Goal: Understand process/instructions: Learn how to perform a task or action

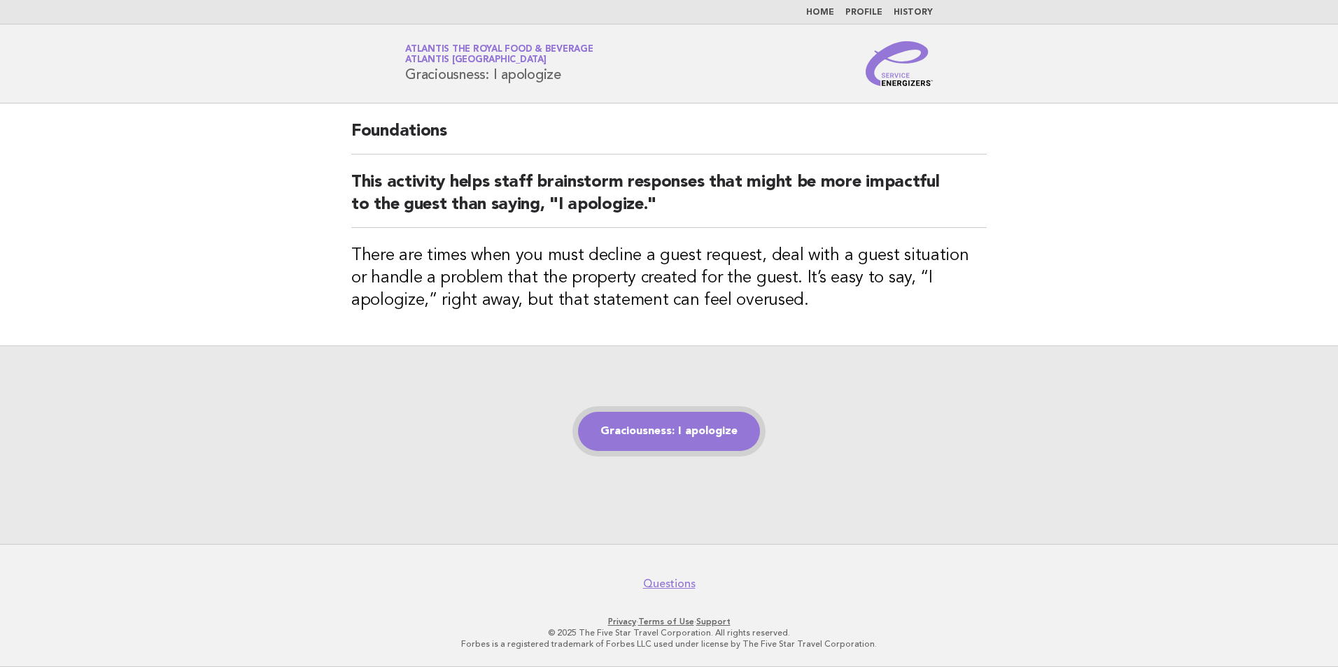
click at [641, 437] on link "Graciousness: I apologize" at bounding box center [669, 431] width 182 height 39
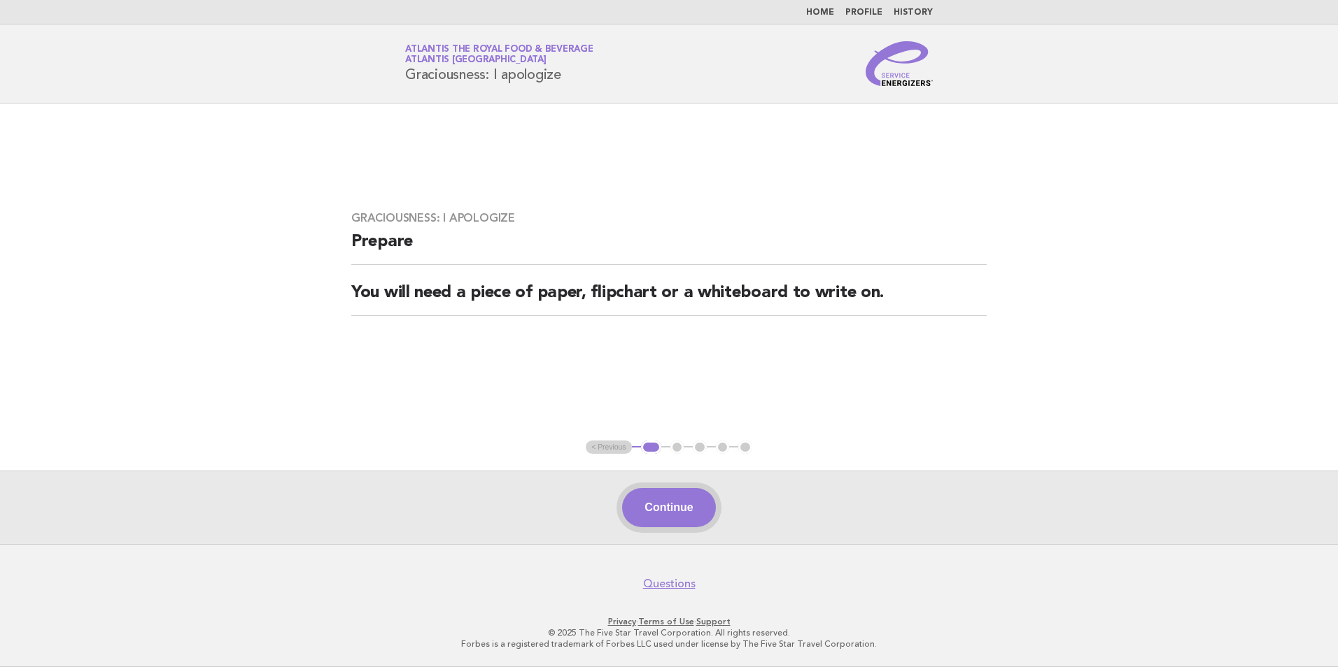
click at [668, 516] on button "Continue" at bounding box center [668, 507] width 93 height 39
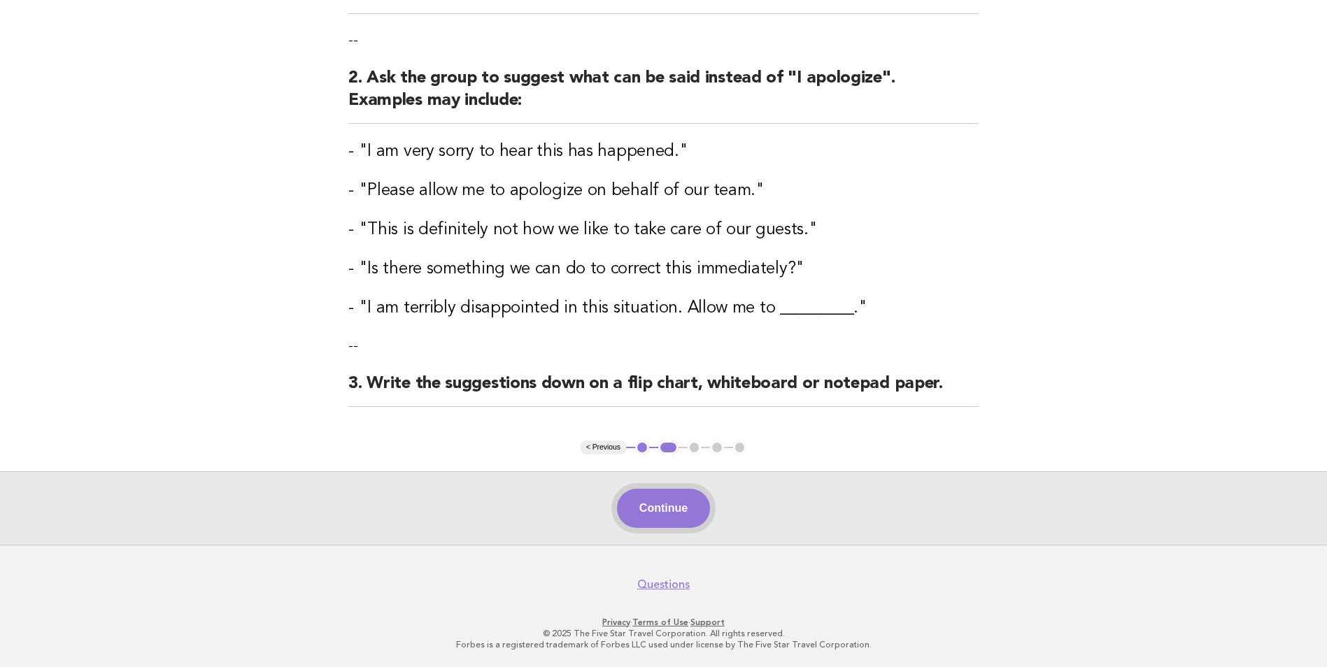
click at [678, 502] on button "Continue" at bounding box center [663, 508] width 93 height 39
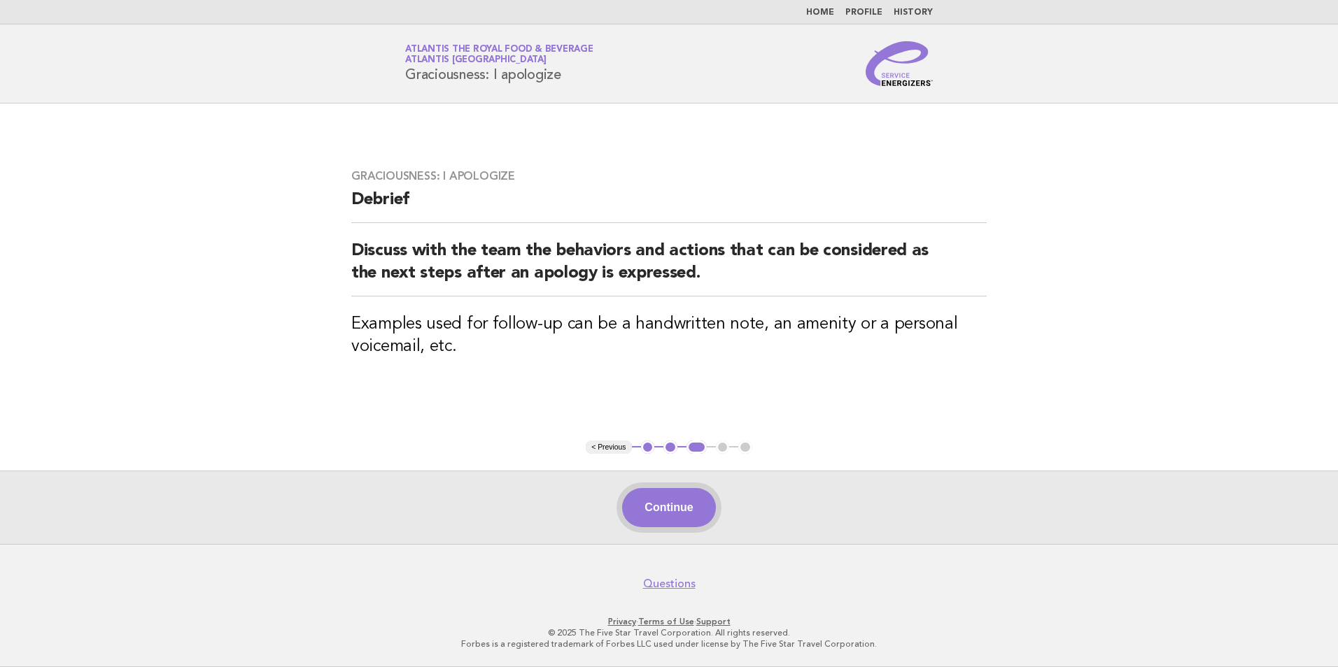
click at [661, 506] on button "Continue" at bounding box center [668, 507] width 93 height 39
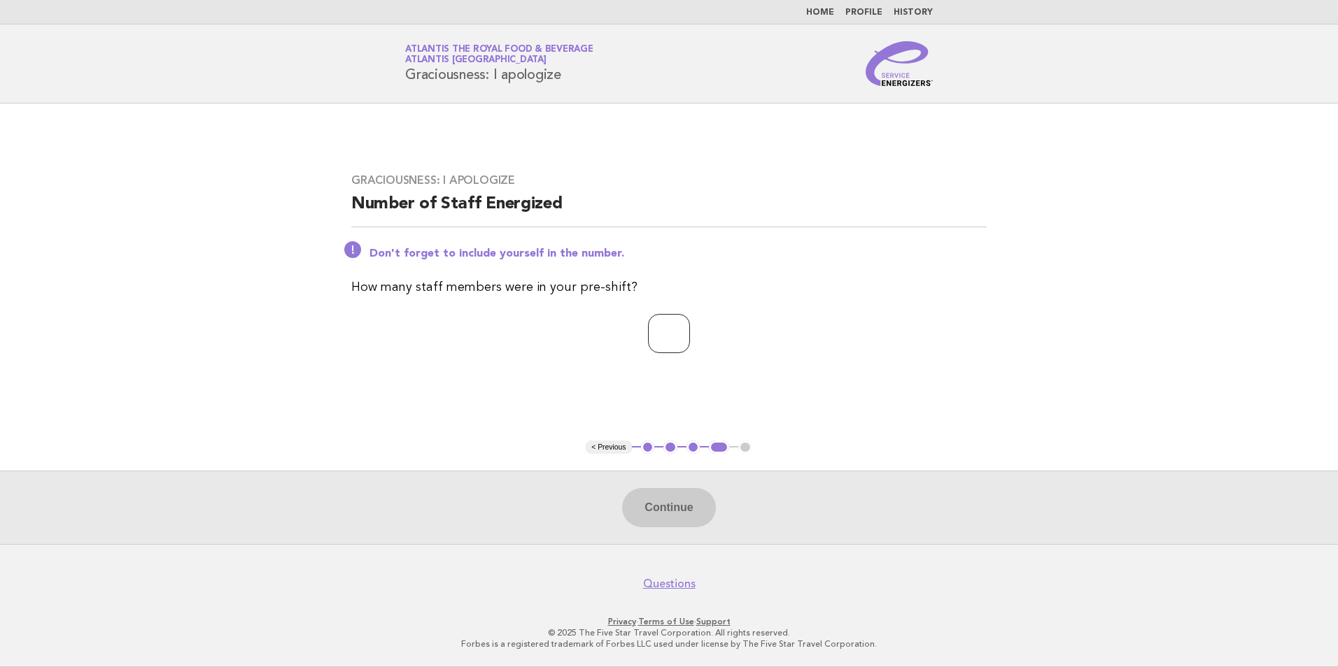
click at [657, 341] on input "number" at bounding box center [669, 333] width 42 height 39
type input "*"
click at [647, 509] on button "Continue" at bounding box center [668, 507] width 93 height 39
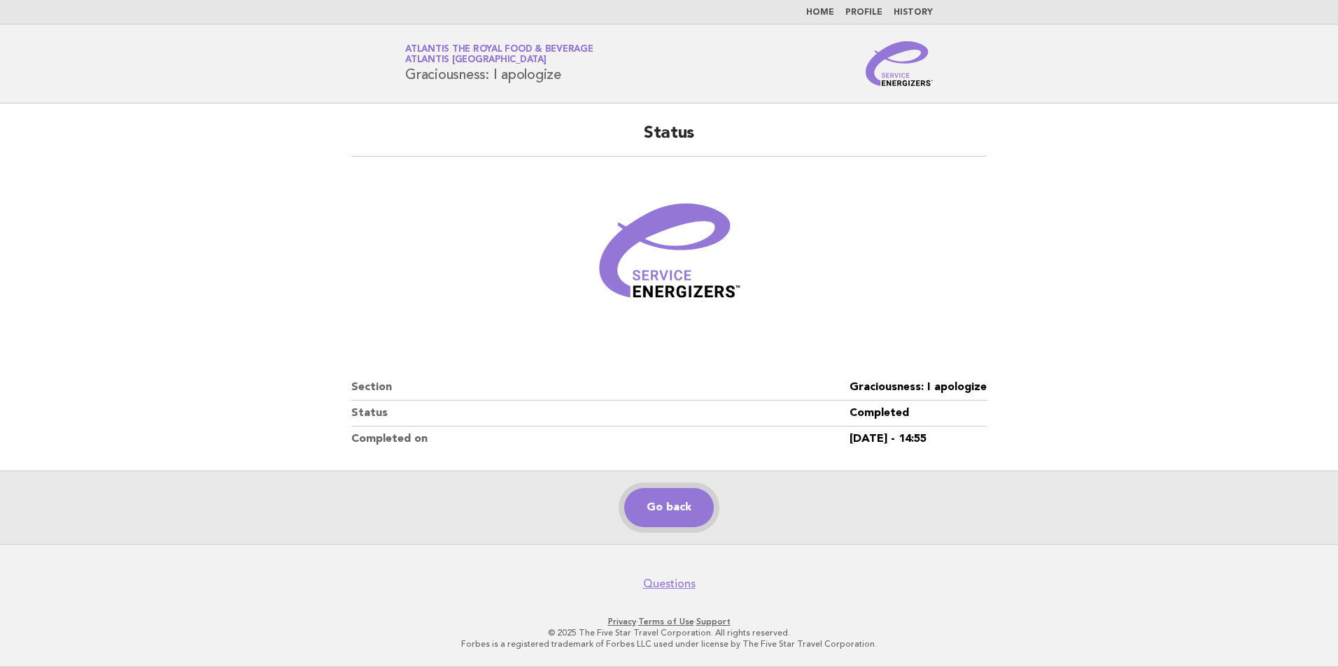
click at [647, 509] on link "Go back" at bounding box center [669, 507] width 90 height 39
